Goal: Find specific page/section: Find specific page/section

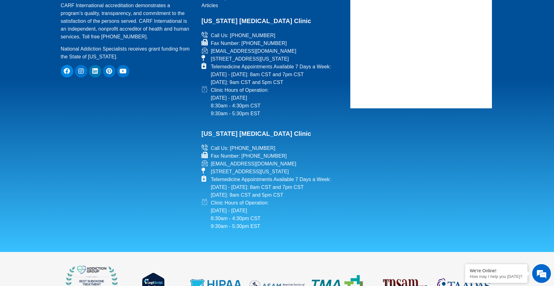
scroll to position [2851, 0]
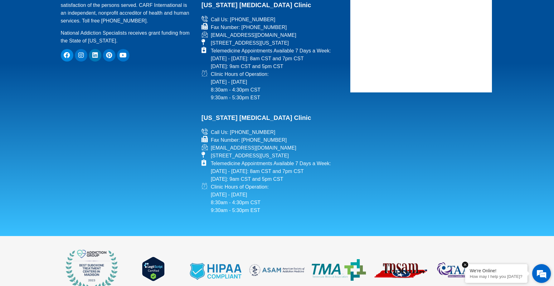
click at [509, 274] on p "How may I help you [DATE]?" at bounding box center [496, 276] width 53 height 5
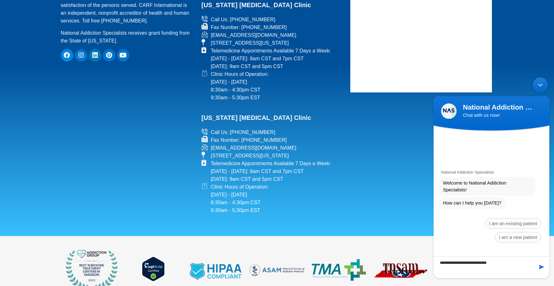
type textarea "**********"
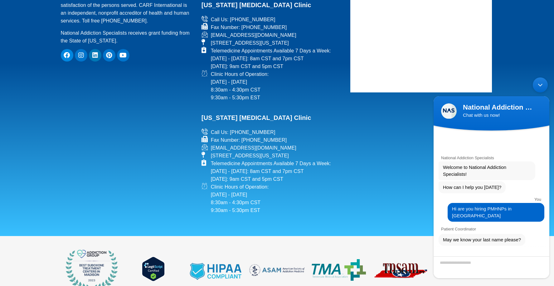
click at [539, 87] on div "Minimize live chat window" at bounding box center [540, 84] width 15 height 15
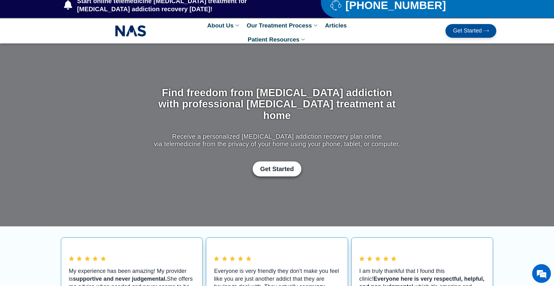
scroll to position [0, 0]
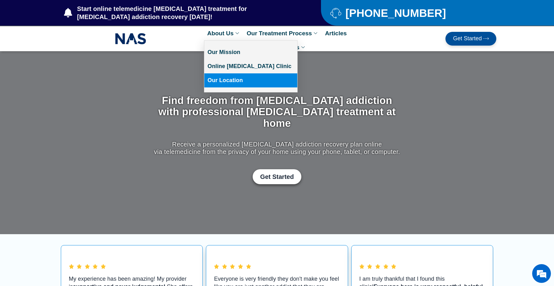
click at [224, 81] on link "Our Location" at bounding box center [250, 80] width 93 height 14
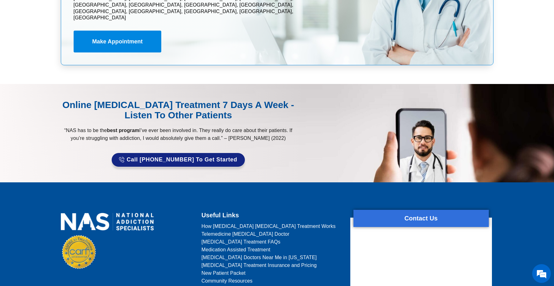
scroll to position [3076, 0]
